Goal: Feedback & Contribution: Leave review/rating

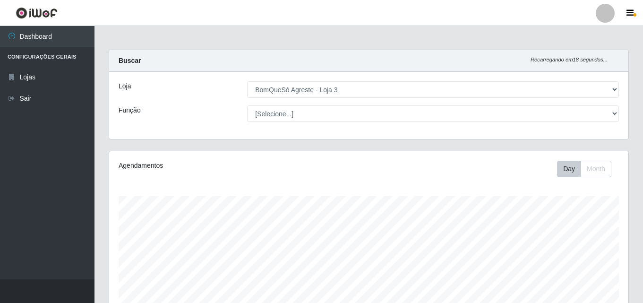
select select "215"
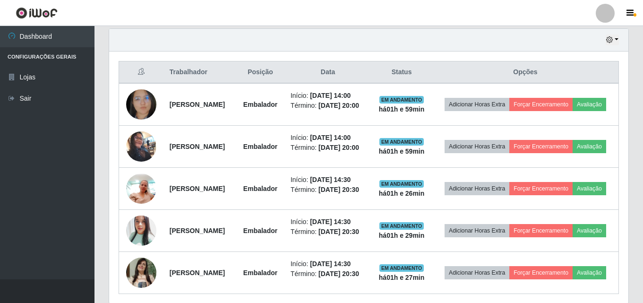
scroll to position [196, 519]
click at [57, 210] on ul "Dashboard Configurações Gerais Lojas Sair" at bounding box center [47, 152] width 95 height 253
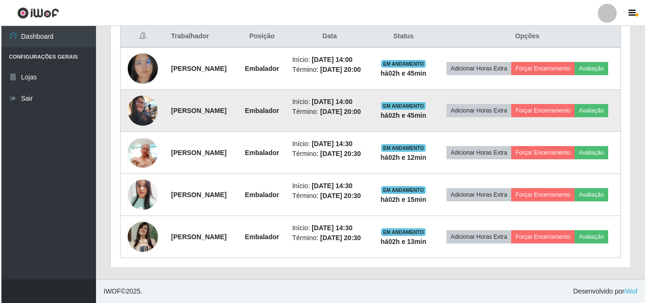
scroll to position [402, 0]
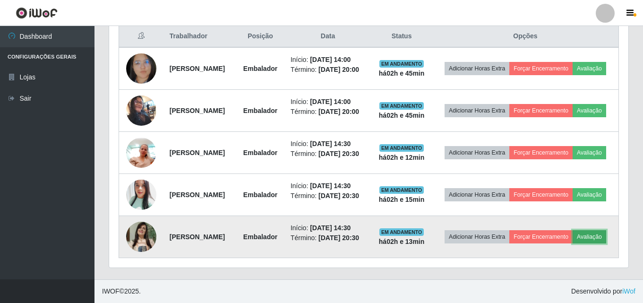
click at [573, 243] on button "Avaliação" at bounding box center [590, 236] width 34 height 13
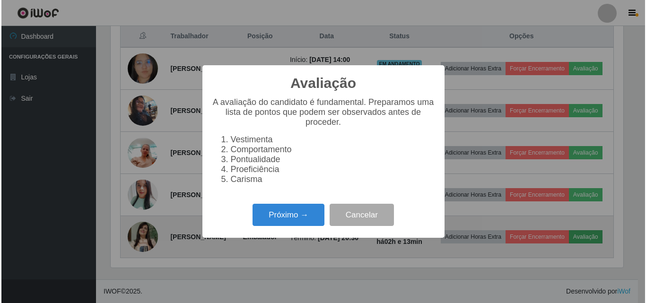
scroll to position [196, 515]
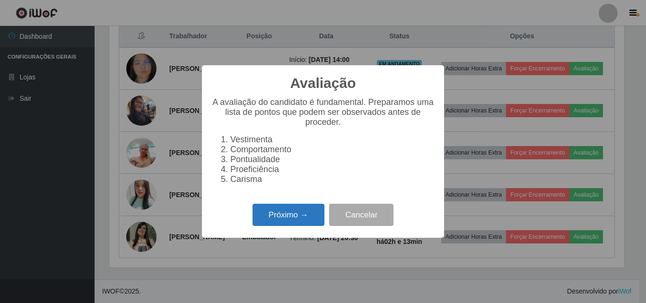
click at [269, 223] on button "Próximo →" at bounding box center [288, 215] width 72 height 22
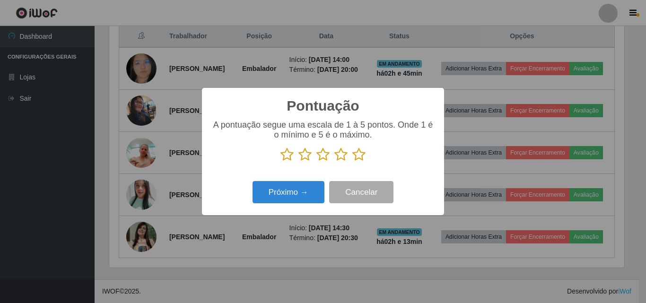
scroll to position [472475, 472156]
click at [356, 155] on icon at bounding box center [358, 154] width 13 height 14
click at [352, 162] on input "radio" at bounding box center [352, 162] width 0 height 0
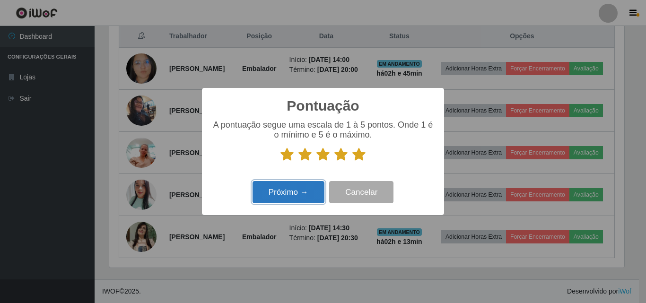
click at [289, 195] on button "Próximo →" at bounding box center [288, 192] width 72 height 22
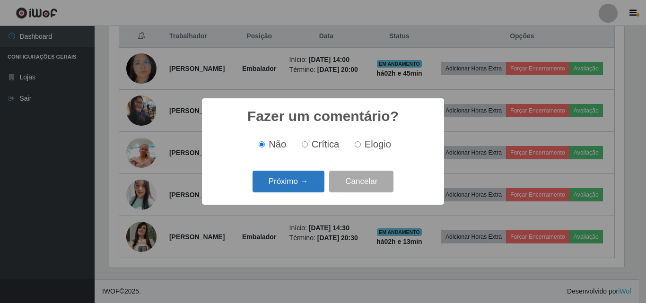
click at [296, 181] on button "Próximo →" at bounding box center [288, 182] width 72 height 22
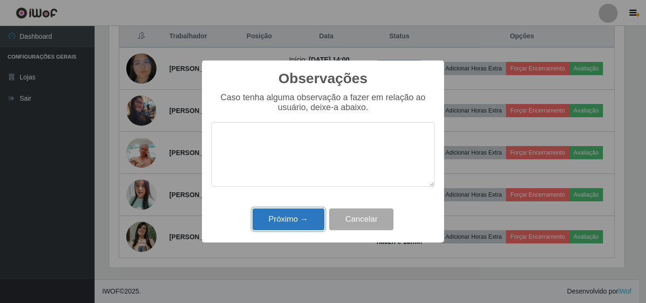
click at [288, 220] on button "Próximo →" at bounding box center [288, 219] width 72 height 22
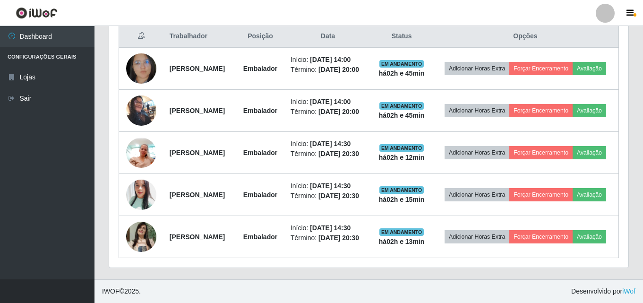
scroll to position [196, 519]
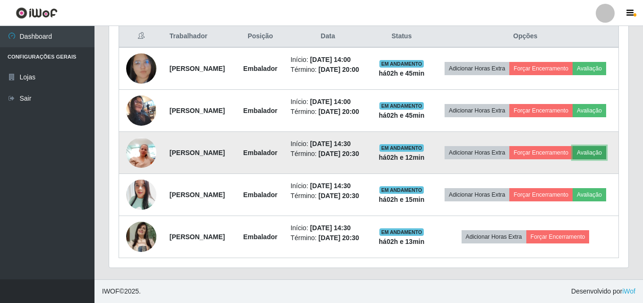
click at [573, 146] on button "Avaliação" at bounding box center [590, 152] width 34 height 13
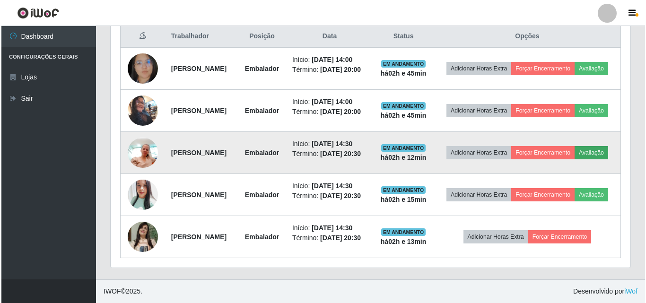
scroll to position [196, 515]
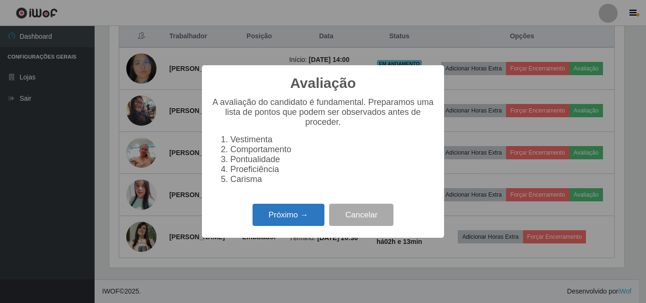
click at [285, 217] on button "Próximo →" at bounding box center [288, 215] width 72 height 22
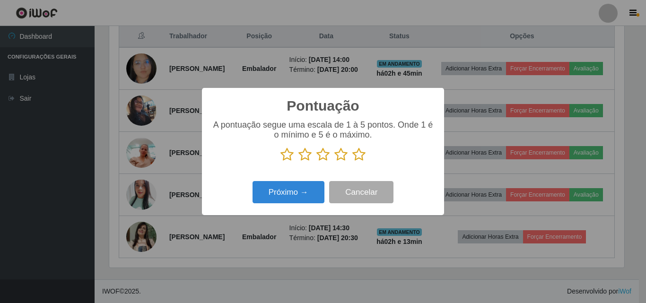
scroll to position [472475, 472156]
click at [355, 159] on icon at bounding box center [358, 154] width 13 height 14
click at [352, 162] on input "radio" at bounding box center [352, 162] width 0 height 0
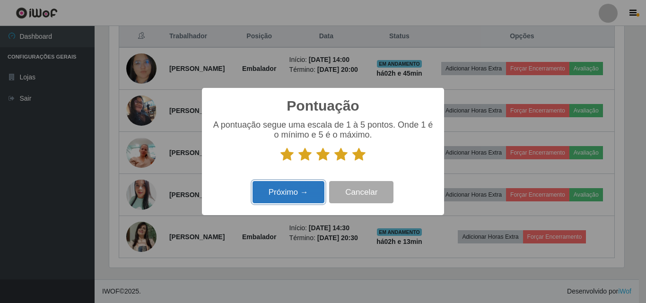
click at [308, 188] on button "Próximo →" at bounding box center [288, 192] width 72 height 22
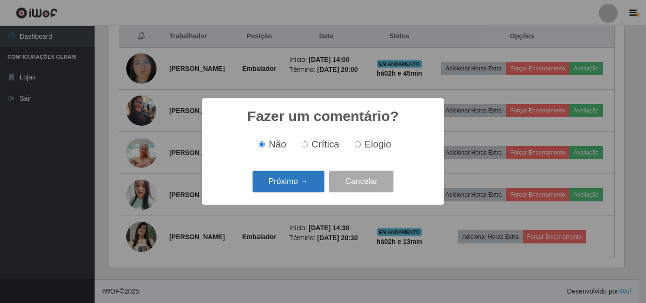
click at [296, 181] on button "Próximo →" at bounding box center [288, 182] width 72 height 22
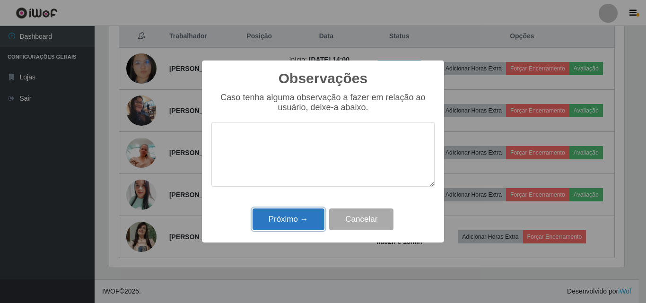
click at [286, 223] on button "Próximo →" at bounding box center [288, 219] width 72 height 22
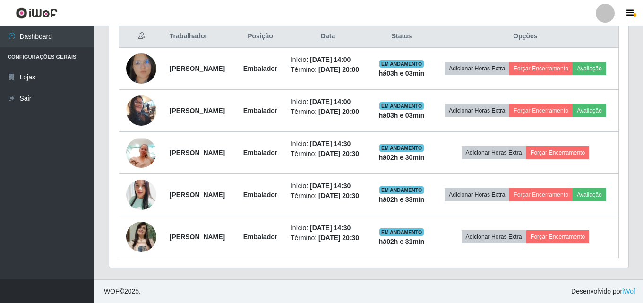
scroll to position [355, 0]
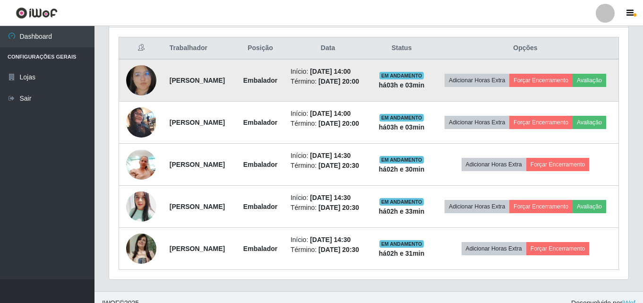
click at [133, 90] on img at bounding box center [141, 80] width 30 height 39
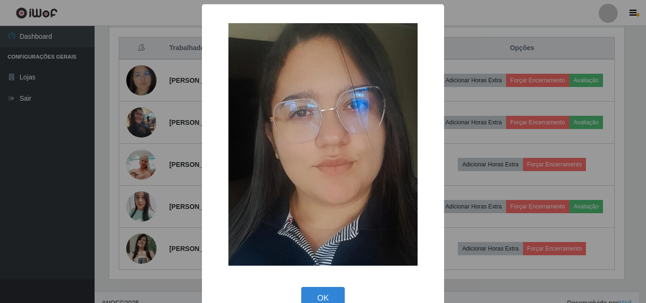
click at [138, 92] on div "× OK Cancel" at bounding box center [323, 151] width 646 height 303
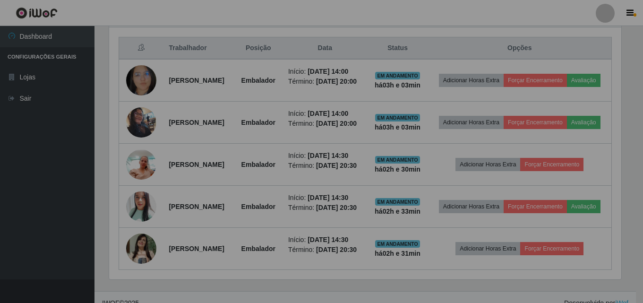
scroll to position [196, 519]
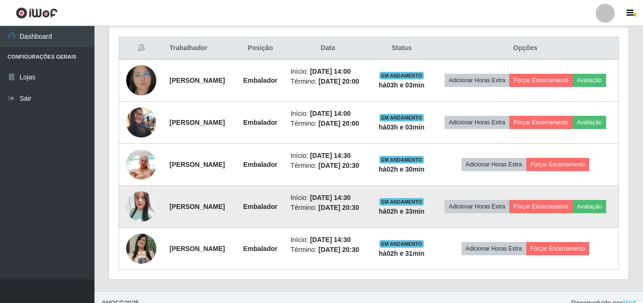
click at [145, 225] on img at bounding box center [141, 207] width 30 height 36
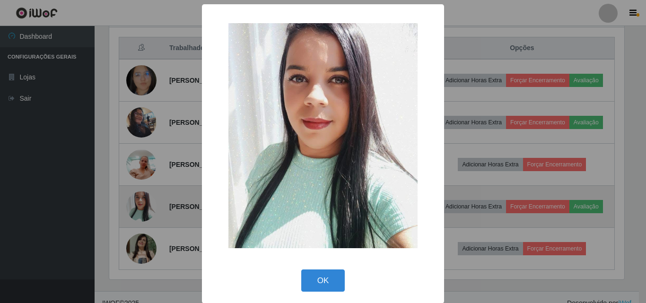
click at [145, 230] on div "× OK Cancel" at bounding box center [323, 151] width 646 height 303
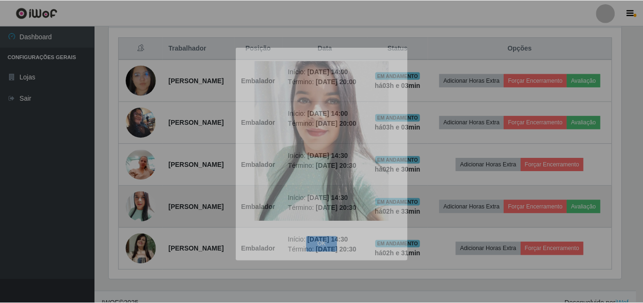
scroll to position [196, 519]
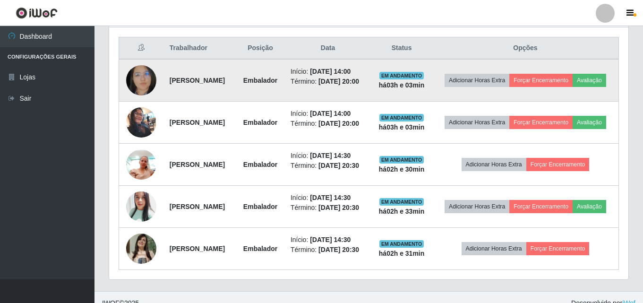
click at [146, 93] on img at bounding box center [141, 80] width 30 height 39
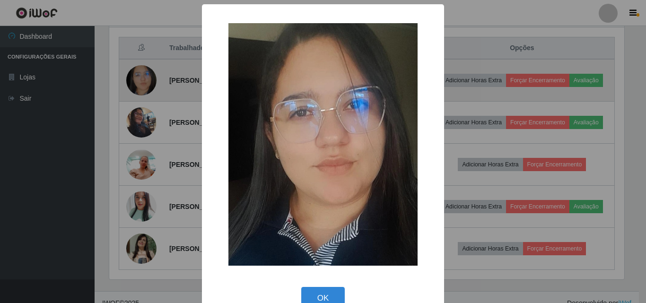
click at [146, 93] on div "× OK Cancel" at bounding box center [323, 151] width 646 height 303
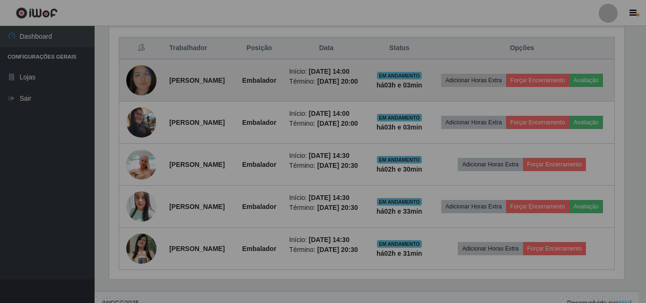
scroll to position [196, 519]
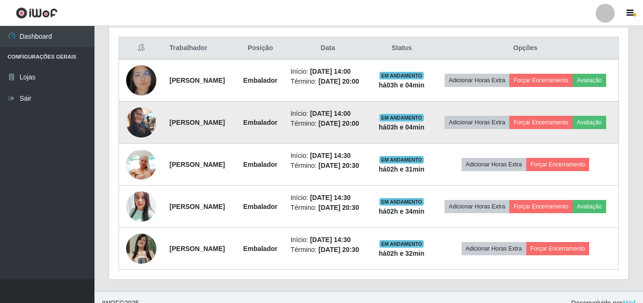
click at [145, 136] on img at bounding box center [141, 122] width 30 height 31
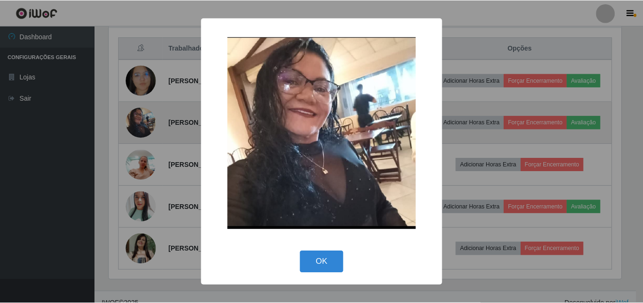
scroll to position [196, 515]
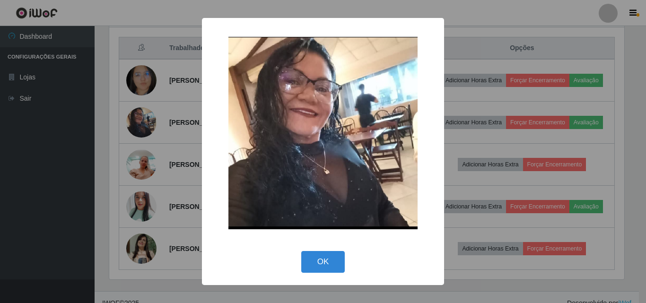
click at [141, 188] on div "× OK Cancel" at bounding box center [323, 151] width 646 height 303
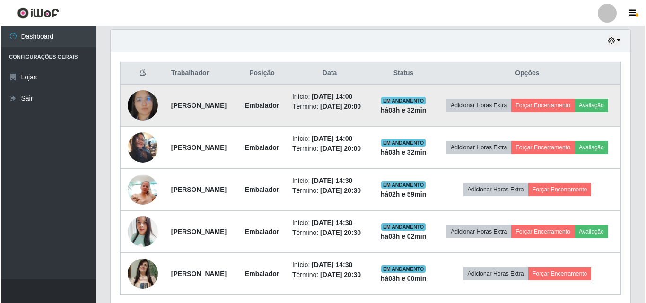
scroll to position [308, 0]
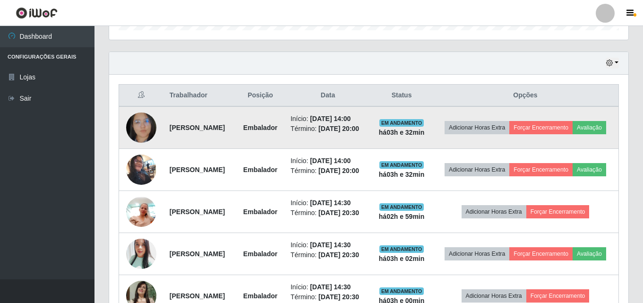
click at [143, 128] on img at bounding box center [141, 127] width 30 height 39
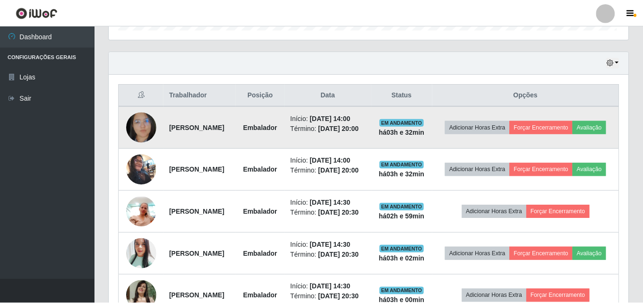
scroll to position [196, 515]
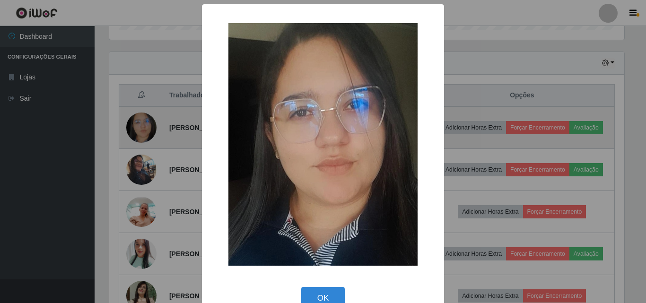
click at [143, 128] on div "× OK Cancel" at bounding box center [323, 151] width 646 height 303
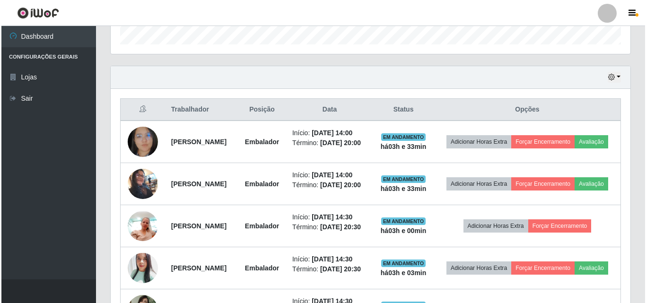
scroll to position [402, 0]
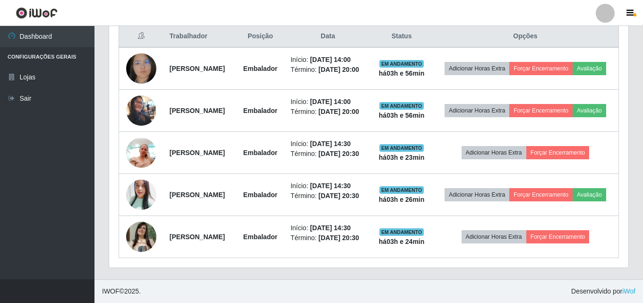
click at [43, 222] on ul "Dashboard Configurações Gerais Lojas Sair" at bounding box center [47, 152] width 95 height 253
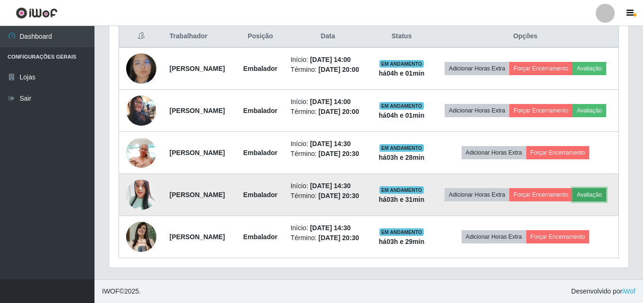
click at [573, 188] on button "Avaliação" at bounding box center [590, 194] width 34 height 13
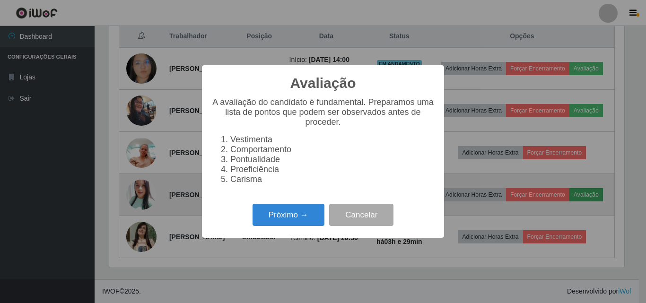
scroll to position [196, 515]
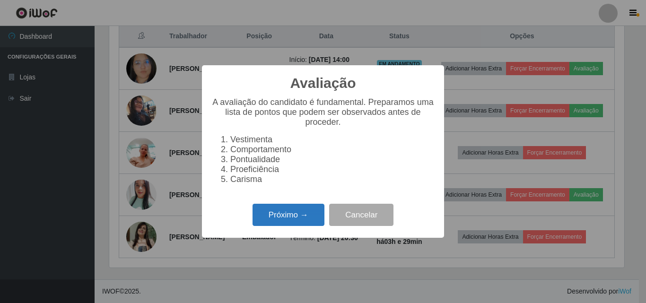
click at [270, 216] on button "Próximo →" at bounding box center [288, 215] width 72 height 22
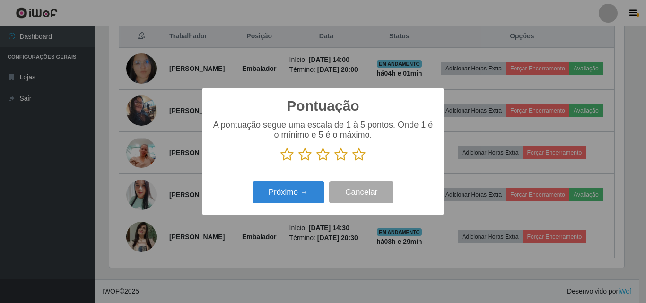
click at [363, 159] on icon at bounding box center [358, 154] width 13 height 14
click at [352, 162] on input "radio" at bounding box center [352, 162] width 0 height 0
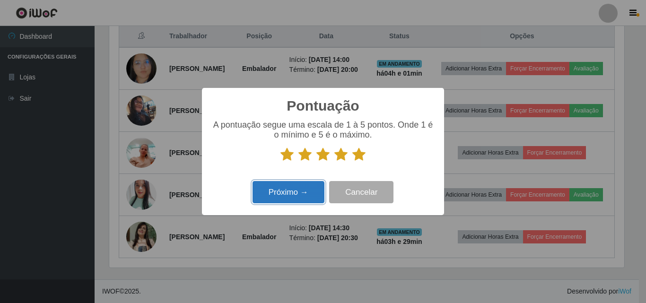
click at [317, 189] on button "Próximo →" at bounding box center [288, 192] width 72 height 22
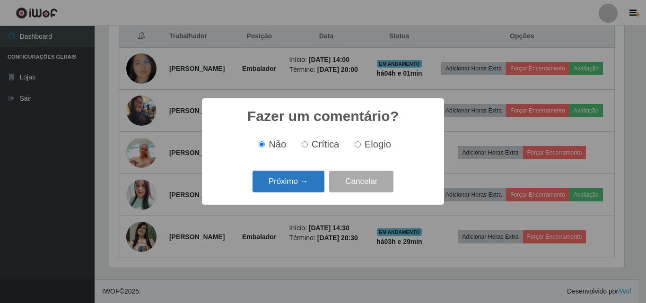
click at [311, 182] on button "Próximo →" at bounding box center [288, 182] width 72 height 22
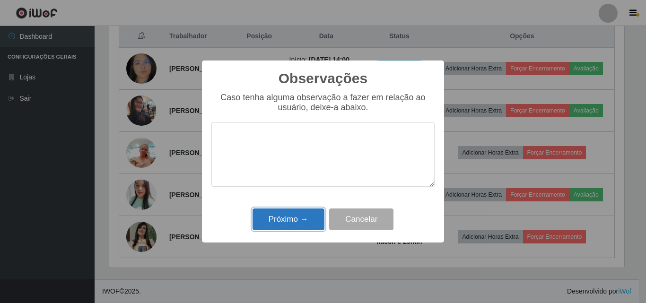
click at [286, 216] on button "Próximo →" at bounding box center [288, 219] width 72 height 22
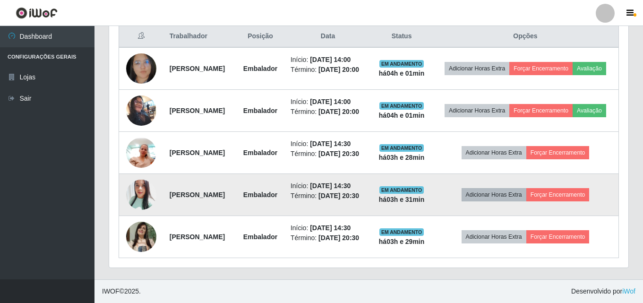
scroll to position [355, 0]
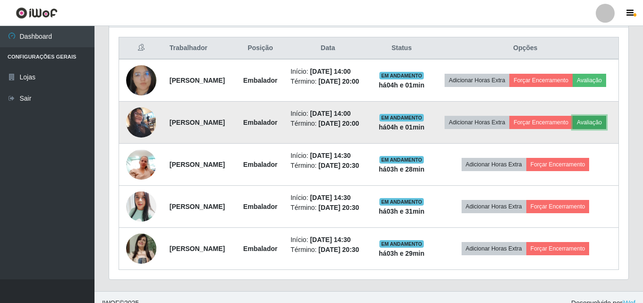
click at [573, 129] on button "Avaliação" at bounding box center [590, 122] width 34 height 13
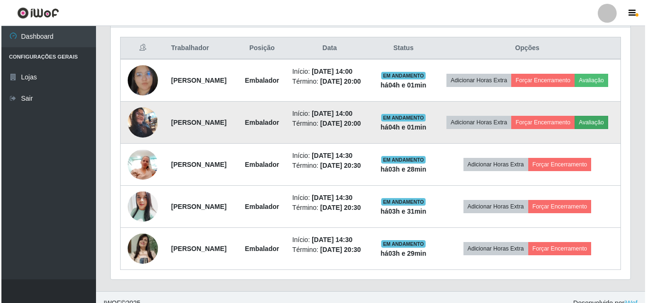
scroll to position [196, 515]
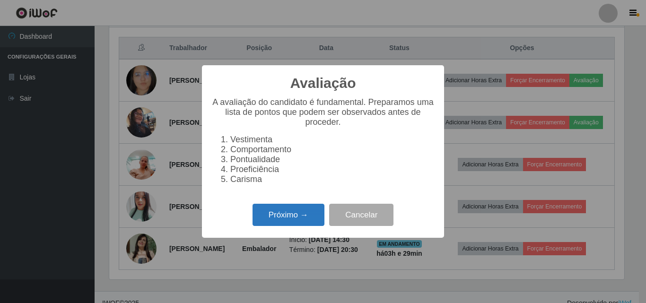
click at [294, 210] on div "Próximo → Cancelar" at bounding box center [322, 214] width 223 height 27
click at [294, 216] on button "Próximo →" at bounding box center [288, 215] width 72 height 22
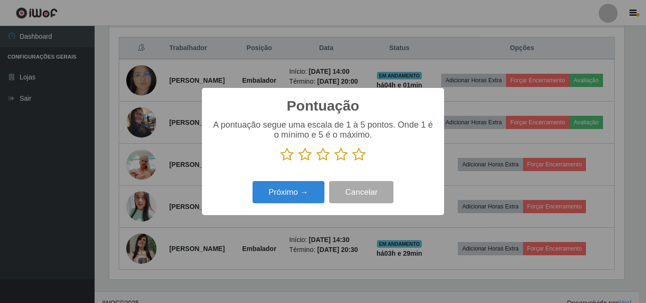
scroll to position [472475, 472156]
click at [358, 158] on icon at bounding box center [358, 154] width 13 height 14
click at [352, 162] on input "radio" at bounding box center [352, 162] width 0 height 0
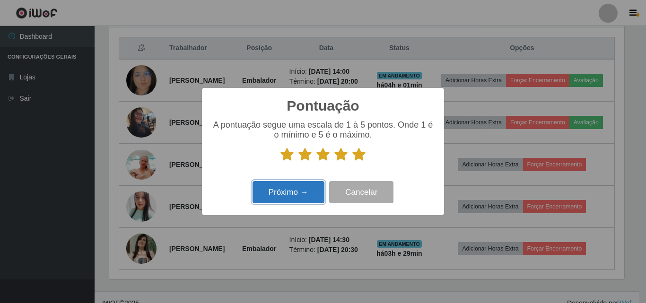
click at [294, 200] on button "Próximo →" at bounding box center [288, 192] width 72 height 22
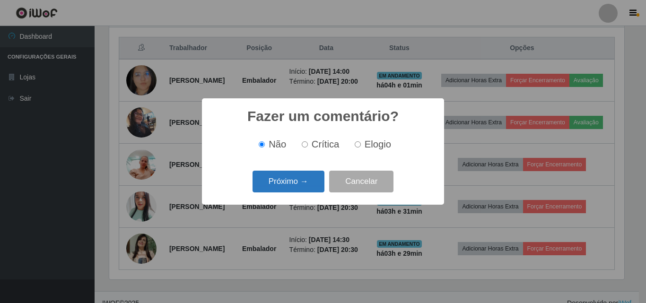
click at [302, 185] on button "Próximo →" at bounding box center [288, 182] width 72 height 22
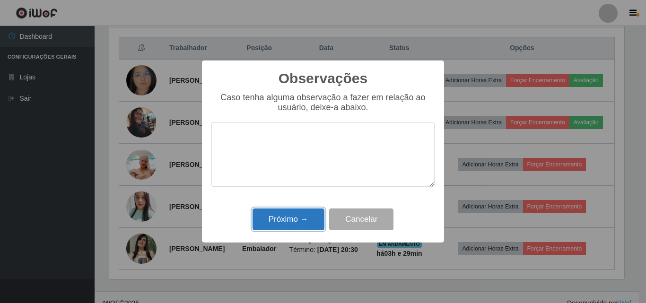
click at [296, 216] on button "Próximo →" at bounding box center [288, 219] width 72 height 22
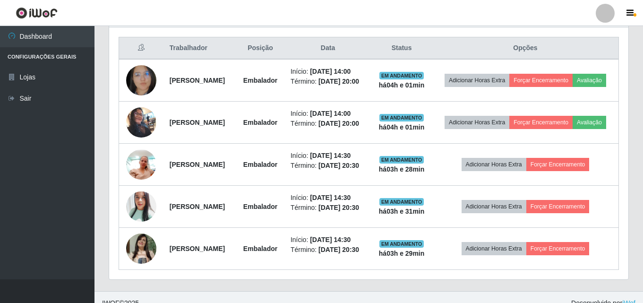
scroll to position [196, 519]
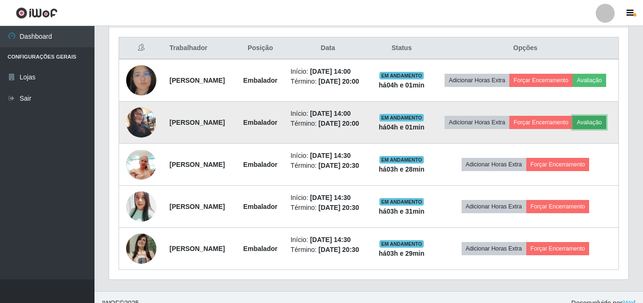
click at [573, 129] on button "Avaliação" at bounding box center [590, 122] width 34 height 13
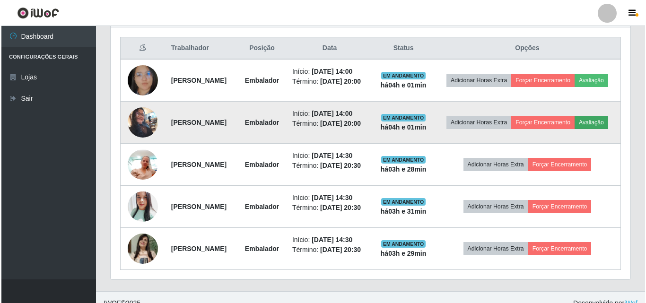
scroll to position [196, 515]
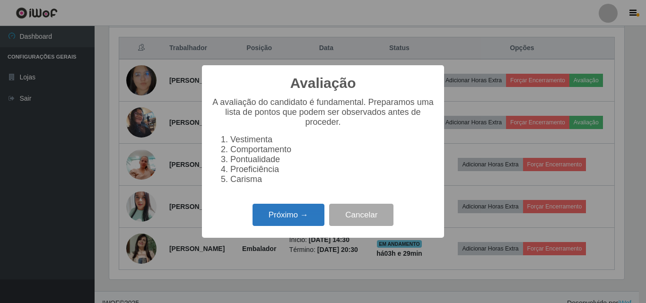
click at [289, 224] on button "Próximo →" at bounding box center [288, 215] width 72 height 22
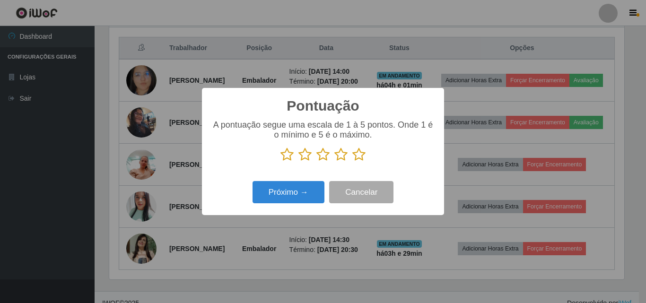
scroll to position [472475, 472156]
click at [359, 155] on icon at bounding box center [358, 154] width 13 height 14
click at [352, 162] on input "radio" at bounding box center [352, 162] width 0 height 0
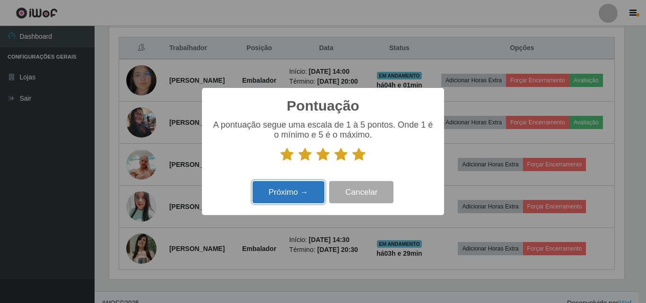
click at [296, 191] on button "Próximo →" at bounding box center [288, 192] width 72 height 22
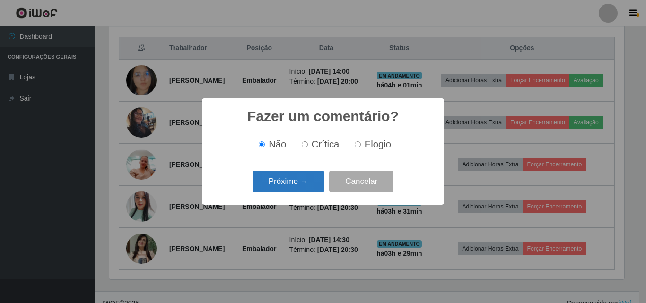
click at [303, 177] on button "Próximo →" at bounding box center [288, 182] width 72 height 22
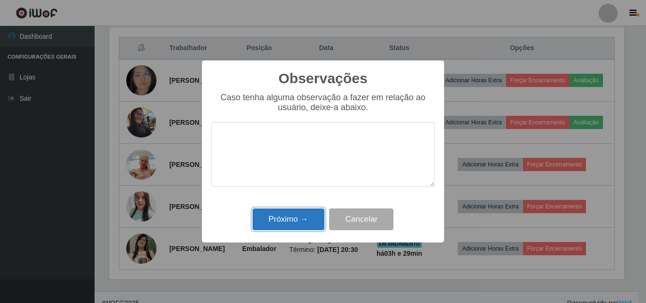
click at [298, 216] on button "Próximo →" at bounding box center [288, 219] width 72 height 22
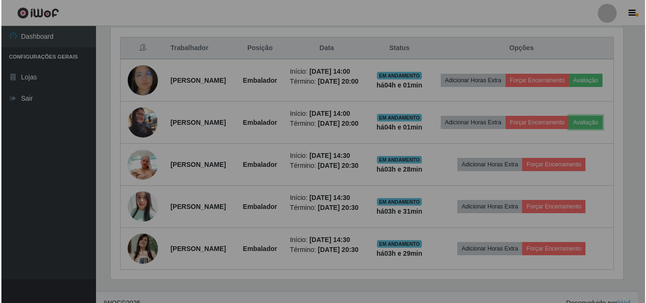
scroll to position [196, 519]
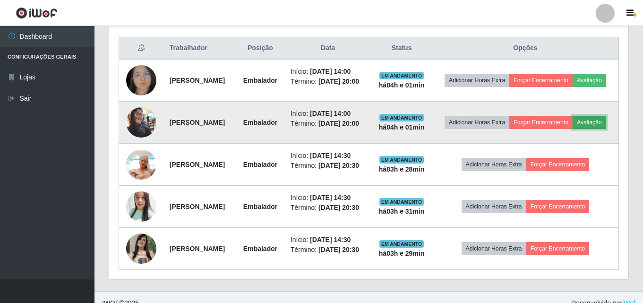
click at [573, 129] on button "Avaliação" at bounding box center [590, 122] width 34 height 13
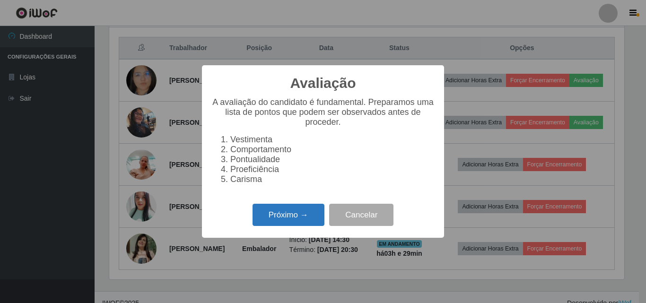
click at [292, 224] on button "Próximo →" at bounding box center [288, 215] width 72 height 22
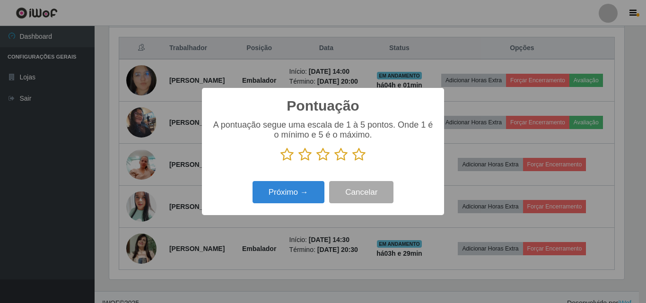
click at [361, 159] on icon at bounding box center [358, 154] width 13 height 14
click at [352, 162] on input "radio" at bounding box center [352, 162] width 0 height 0
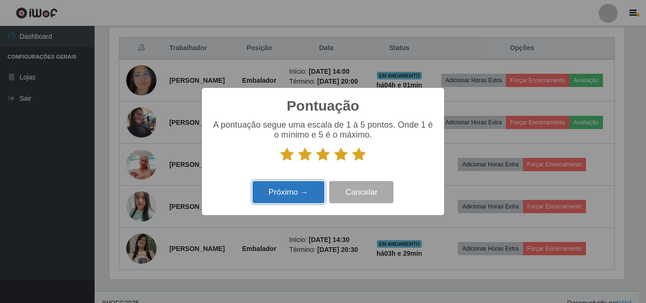
click at [299, 184] on button "Próximo →" at bounding box center [288, 192] width 72 height 22
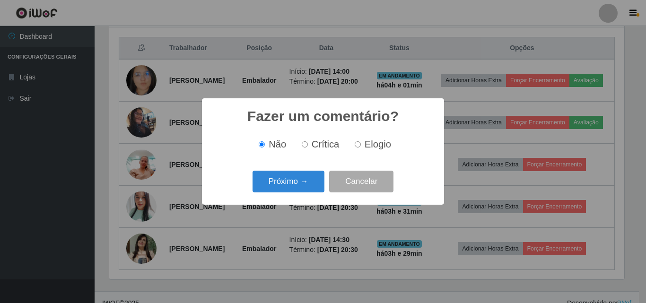
click at [299, 170] on div "Próximo → Cancelar" at bounding box center [322, 181] width 223 height 27
click at [295, 177] on button "Próximo →" at bounding box center [288, 182] width 72 height 22
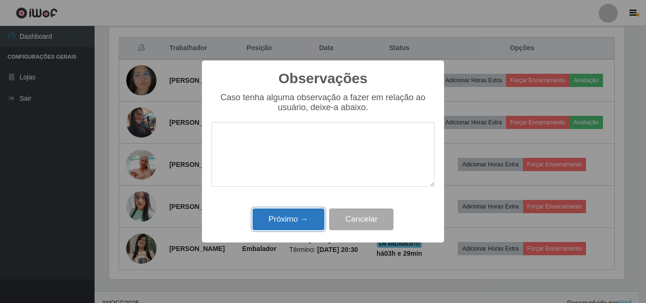
click at [296, 222] on button "Próximo →" at bounding box center [288, 219] width 72 height 22
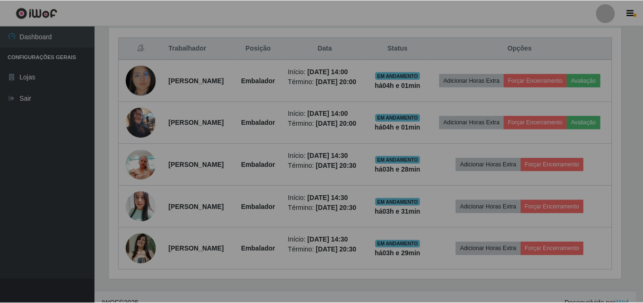
scroll to position [196, 519]
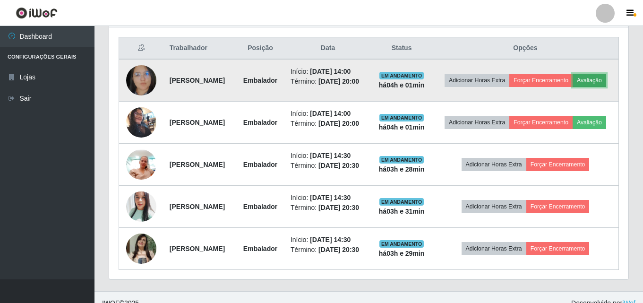
click at [573, 87] on button "Avaliação" at bounding box center [590, 80] width 34 height 13
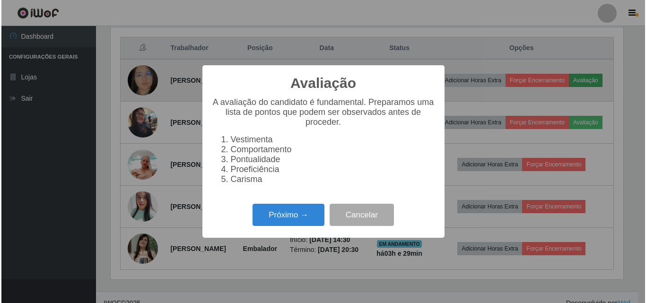
scroll to position [196, 515]
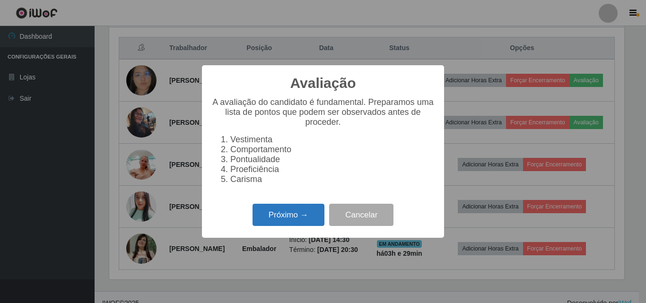
click at [285, 209] on button "Próximo →" at bounding box center [288, 215] width 72 height 22
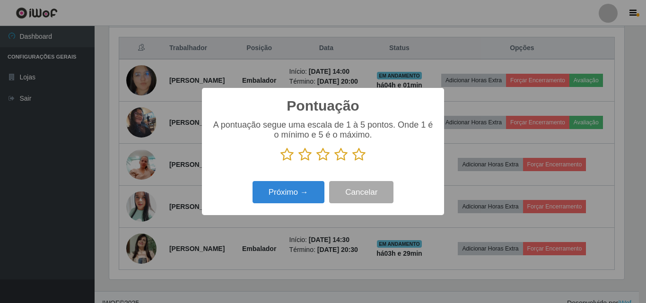
click at [363, 151] on icon at bounding box center [358, 154] width 13 height 14
click at [352, 162] on input "radio" at bounding box center [352, 162] width 0 height 0
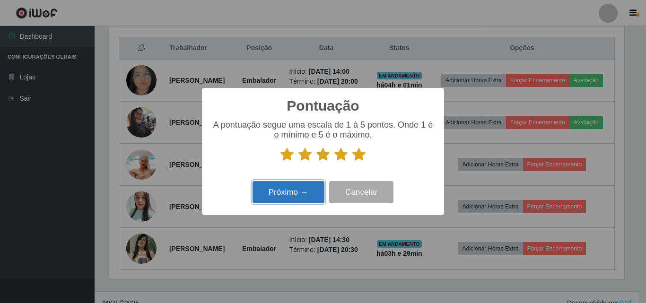
click at [289, 190] on button "Próximo →" at bounding box center [288, 192] width 72 height 22
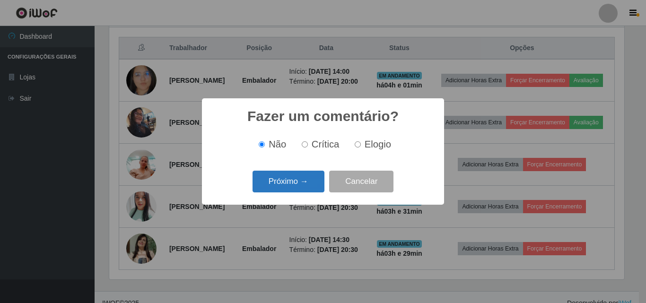
click at [303, 180] on button "Próximo →" at bounding box center [288, 182] width 72 height 22
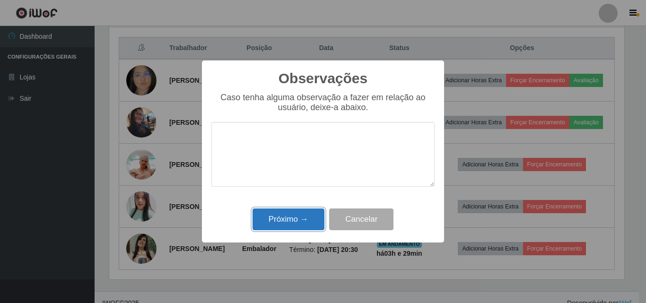
click at [294, 215] on button "Próximo →" at bounding box center [288, 219] width 72 height 22
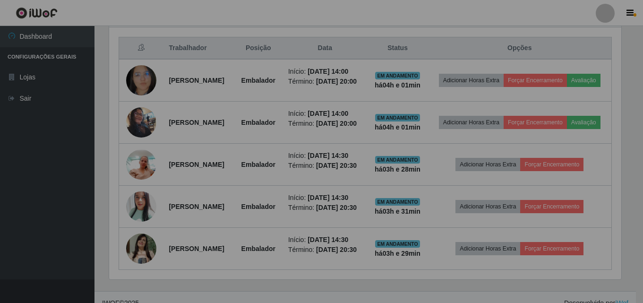
scroll to position [0, 0]
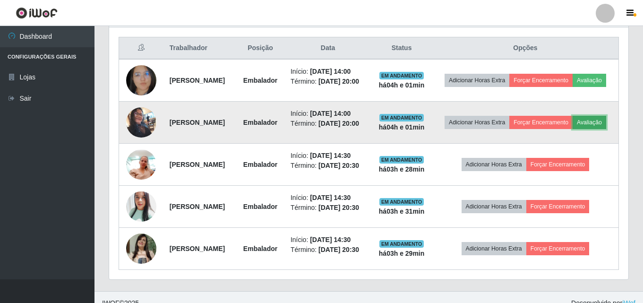
click at [573, 129] on button "Avaliação" at bounding box center [590, 122] width 34 height 13
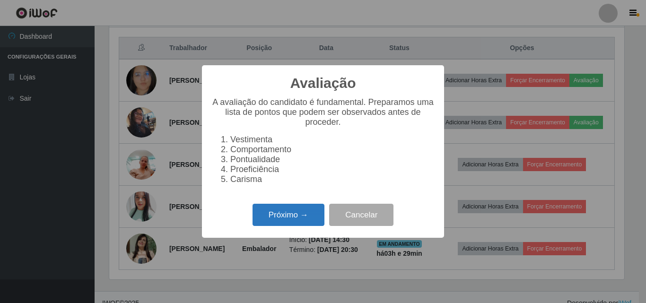
click at [289, 211] on button "Próximo →" at bounding box center [288, 215] width 72 height 22
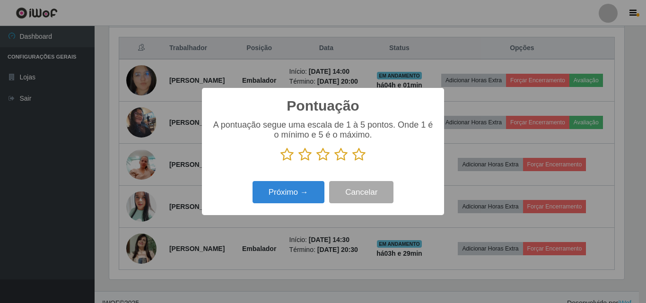
click at [358, 156] on icon at bounding box center [358, 154] width 13 height 14
click at [352, 162] on input "radio" at bounding box center [352, 162] width 0 height 0
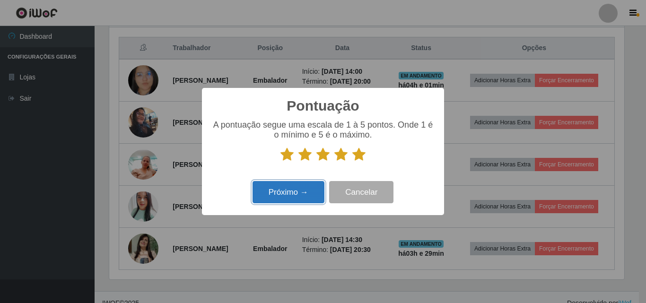
click at [307, 193] on button "Próximo →" at bounding box center [288, 192] width 72 height 22
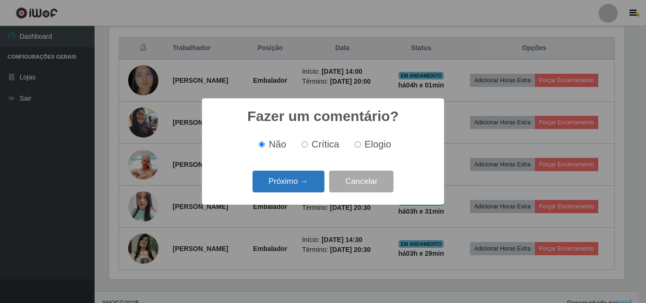
click at [296, 184] on button "Próximo →" at bounding box center [288, 182] width 72 height 22
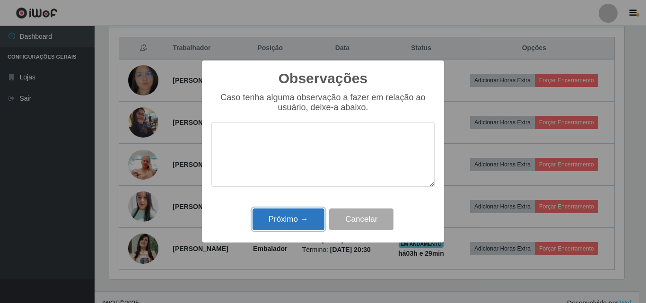
click at [290, 218] on button "Próximo →" at bounding box center [288, 219] width 72 height 22
